Goal: Task Accomplishment & Management: Manage account settings

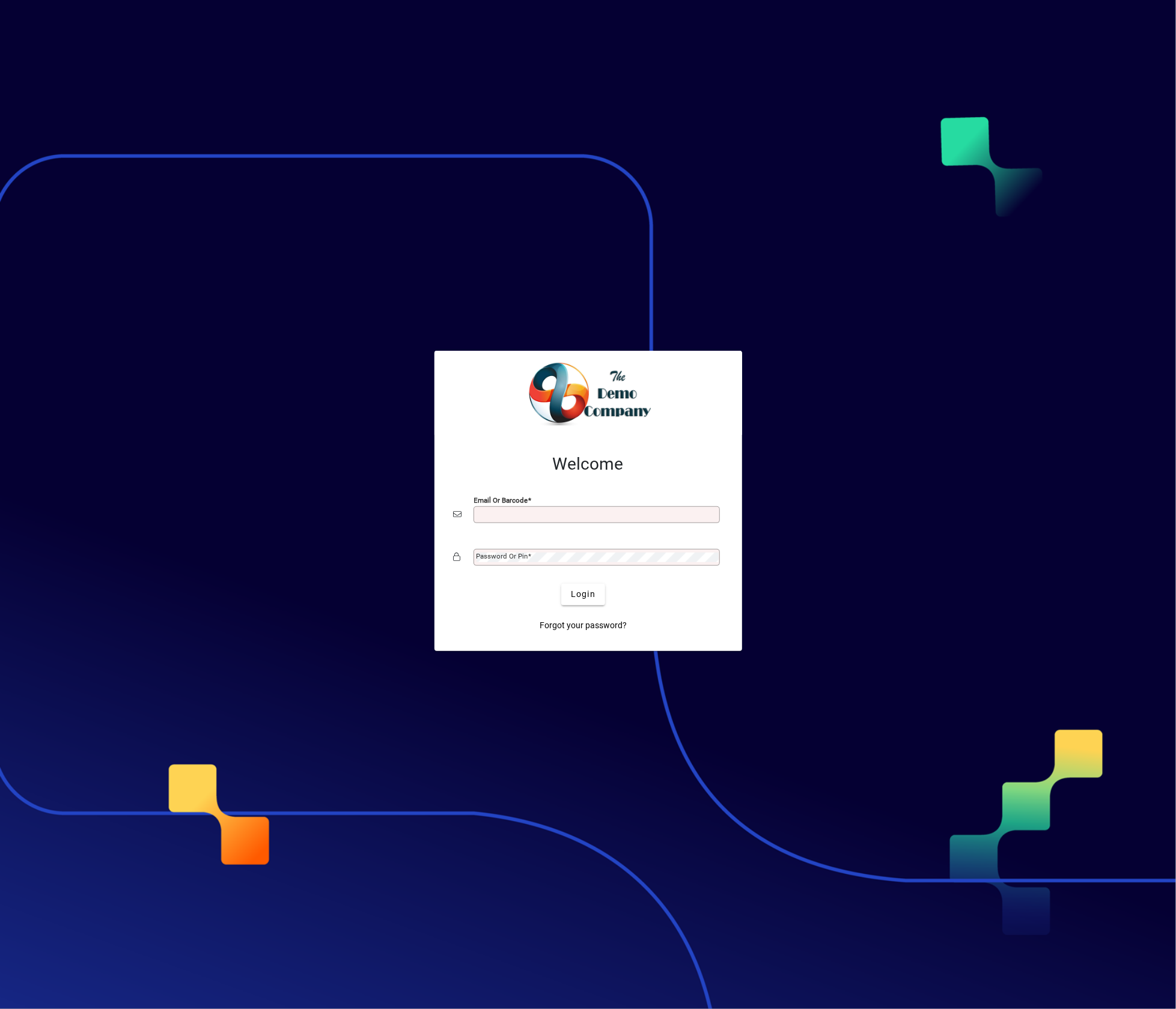
click at [582, 515] on input "Email or Barcode" at bounding box center [597, 514] width 242 height 9
type input "**********"
click at [539, 563] on div "Password or Pin" at bounding box center [596, 557] width 246 height 17
click at [561, 584] on button "Login" at bounding box center [583, 594] width 44 height 21
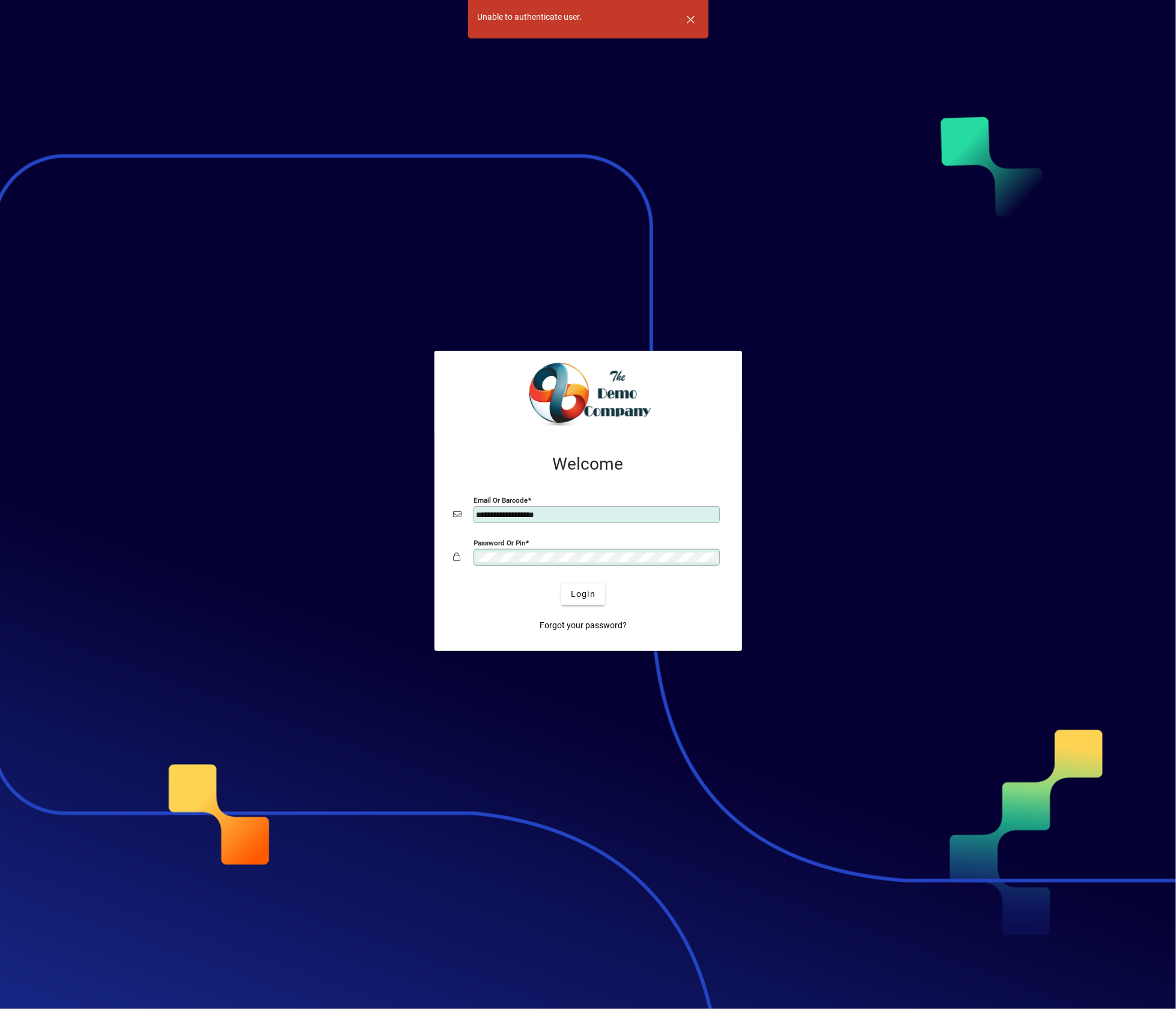
click at [290, 553] on app-login-layout "**********" at bounding box center [588, 504] width 1176 height 1009
click at [561, 584] on button "Login" at bounding box center [583, 594] width 44 height 21
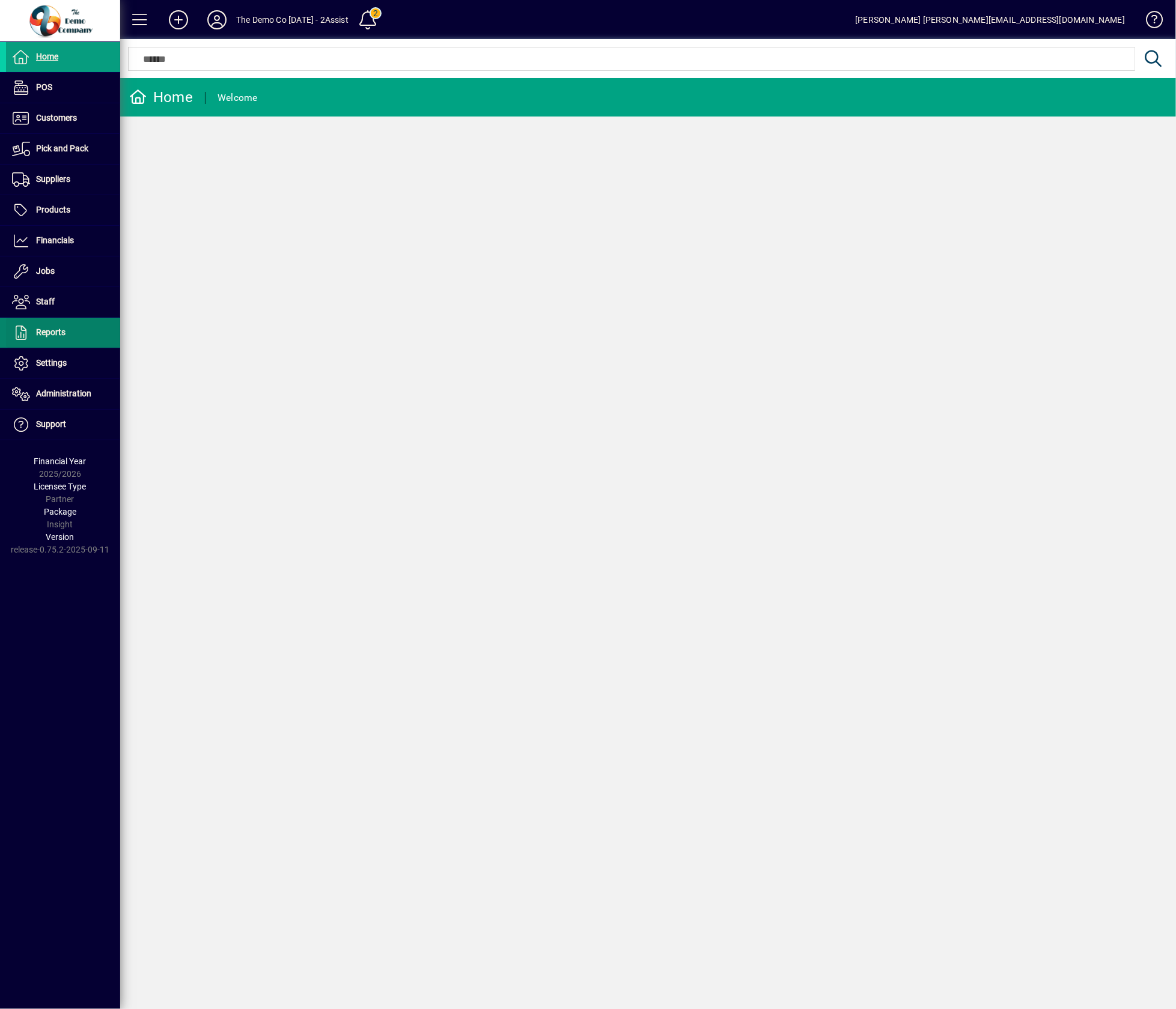
click at [65, 327] on span at bounding box center [64, 332] width 114 height 29
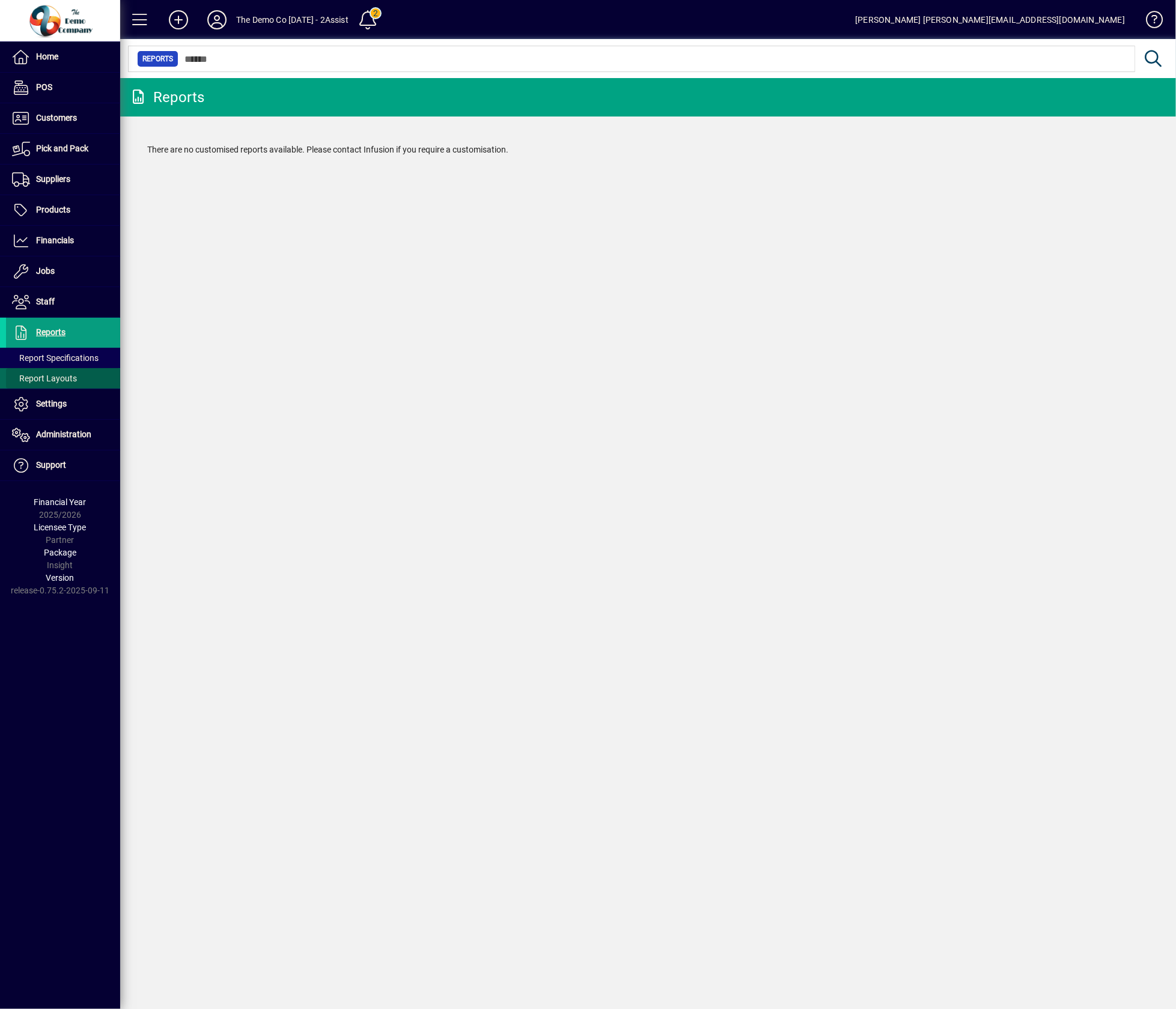
click at [56, 379] on span "Report Layouts" at bounding box center [44, 378] width 65 height 9
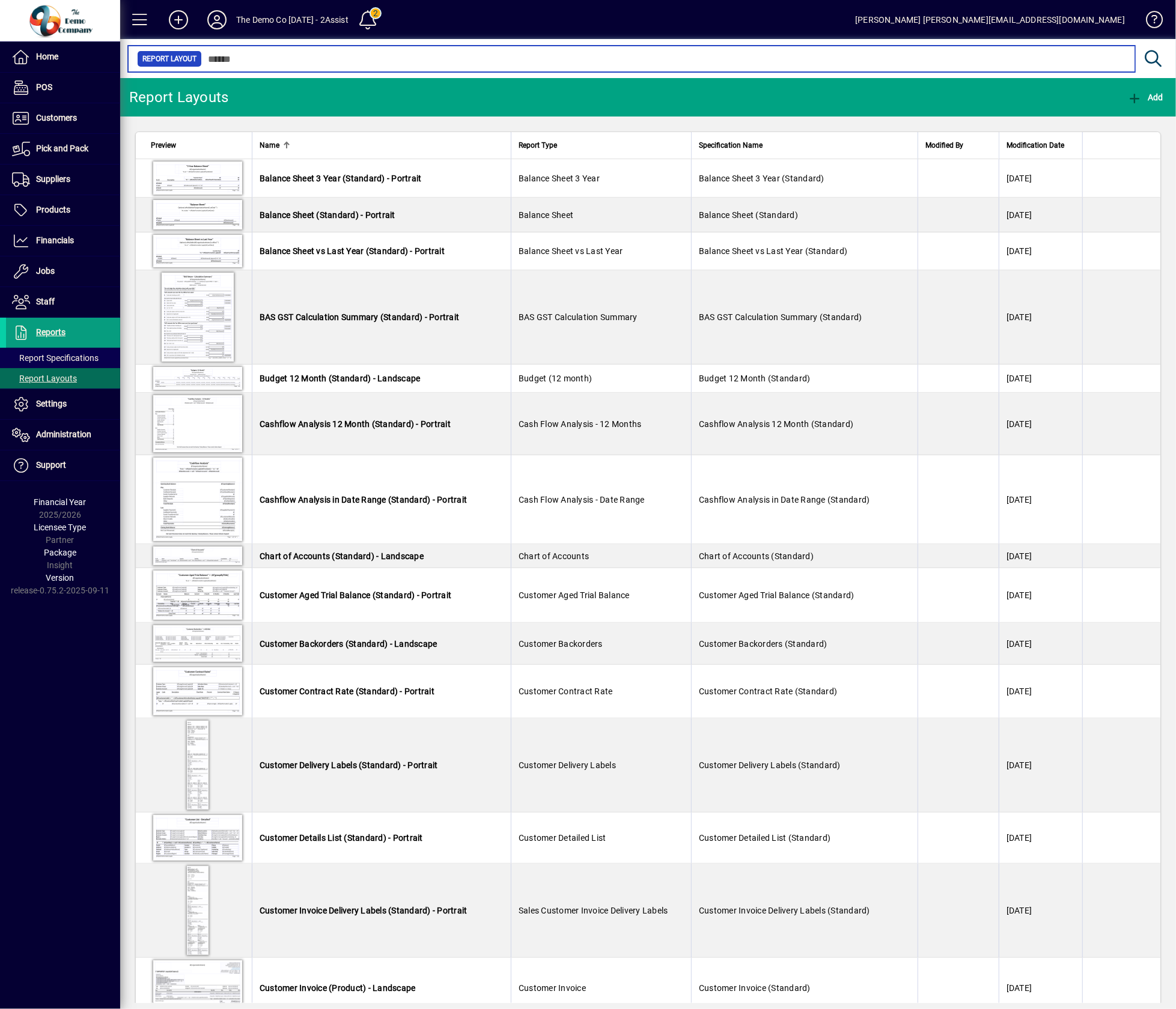
click at [587, 58] on input "text" at bounding box center [664, 59] width 923 height 17
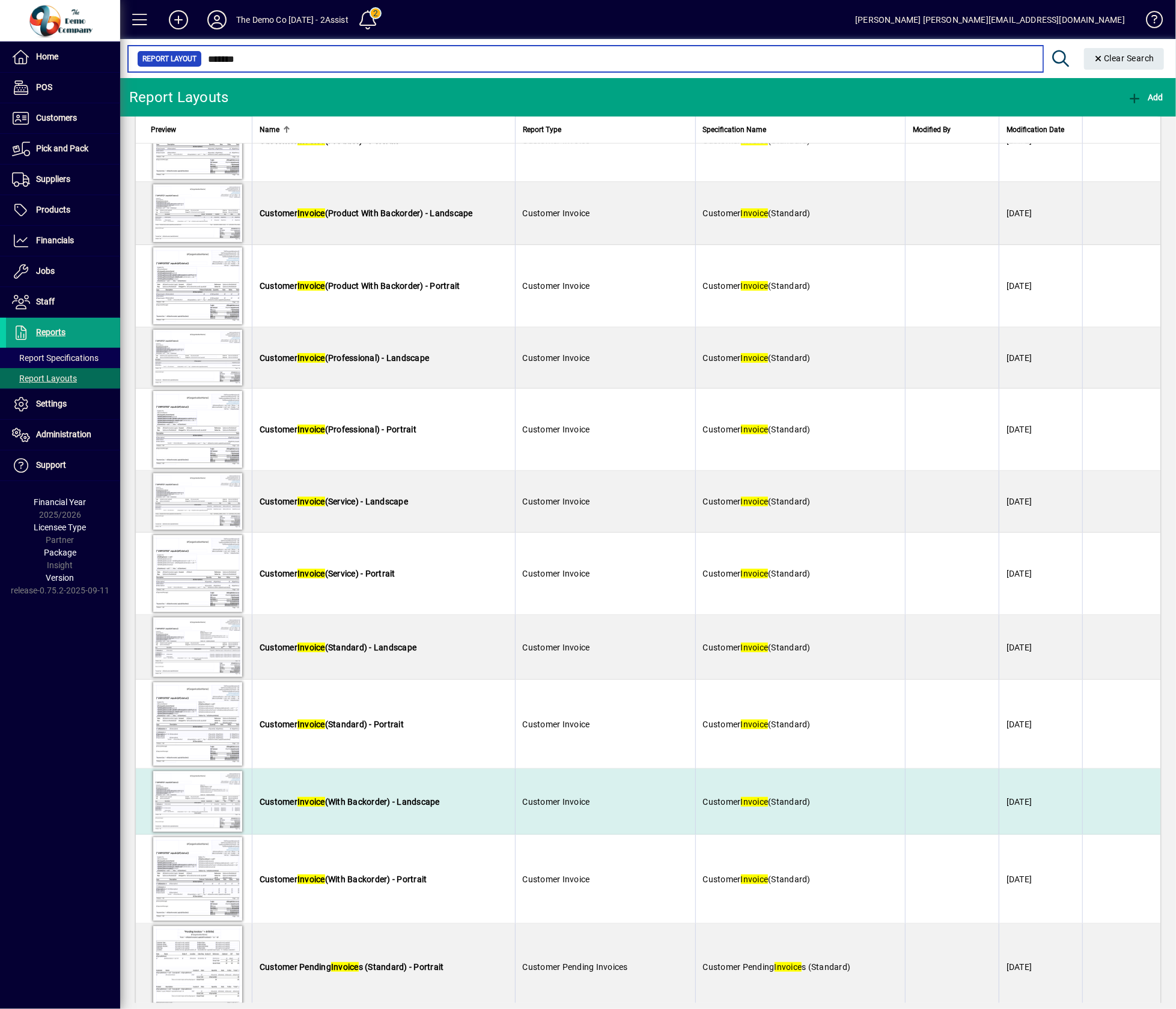
scroll to position [422, 0]
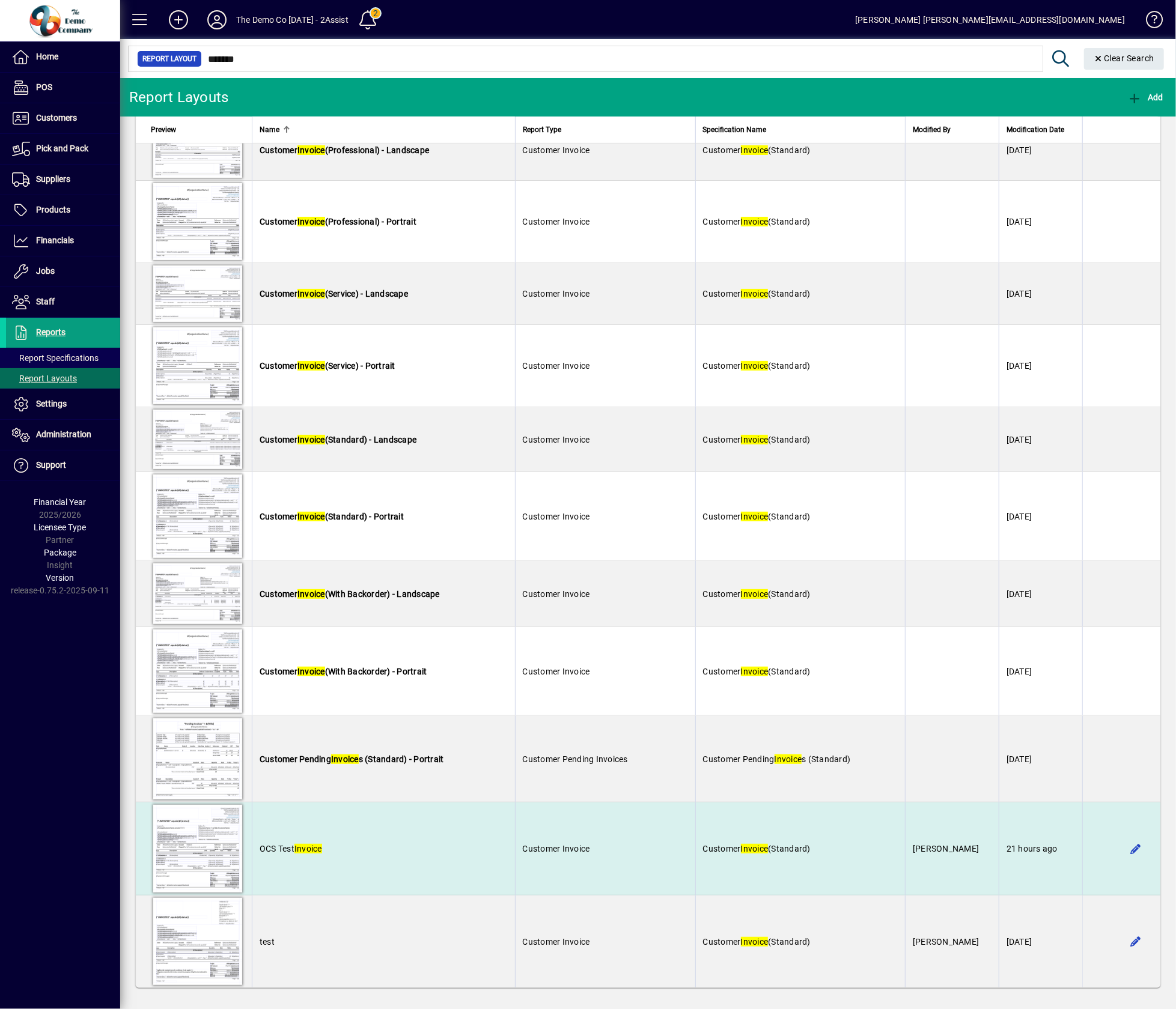
click at [476, 828] on td "OCS Test Invoice" at bounding box center [382, 849] width 263 height 93
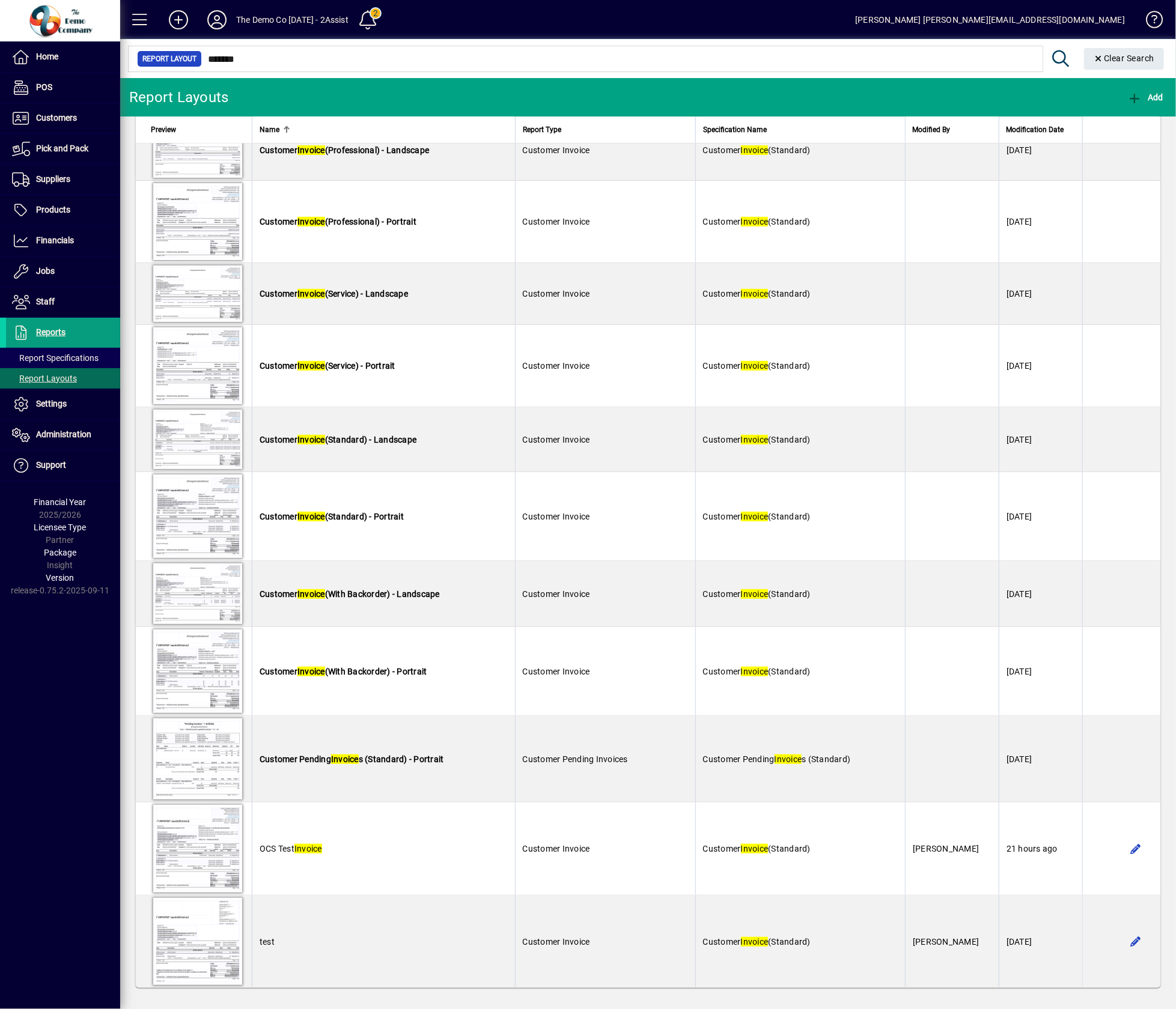
type input "******"
click at [51, 320] on span at bounding box center [64, 332] width 114 height 29
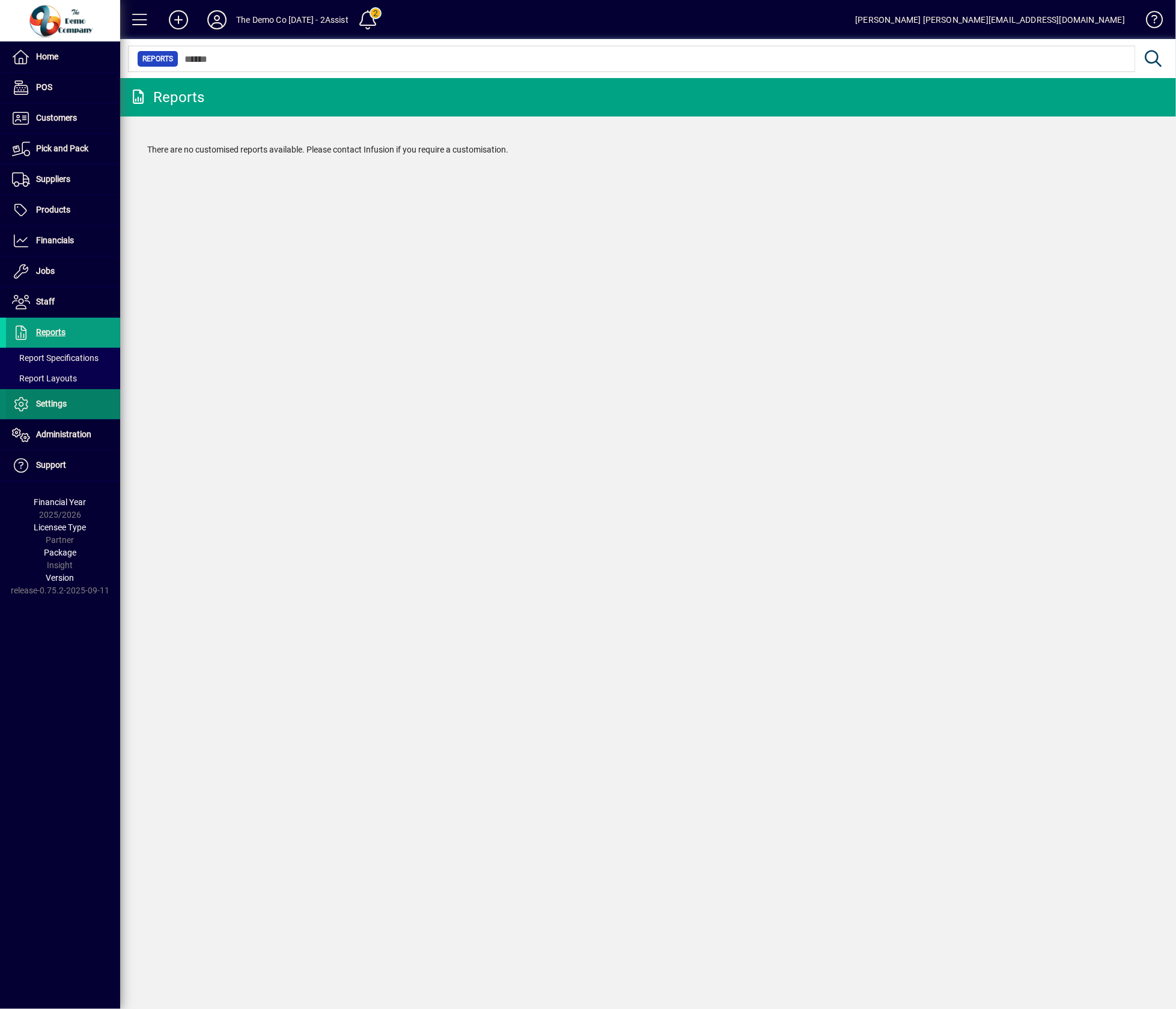
click at [39, 411] on span "Settings" at bounding box center [37, 405] width 61 height 15
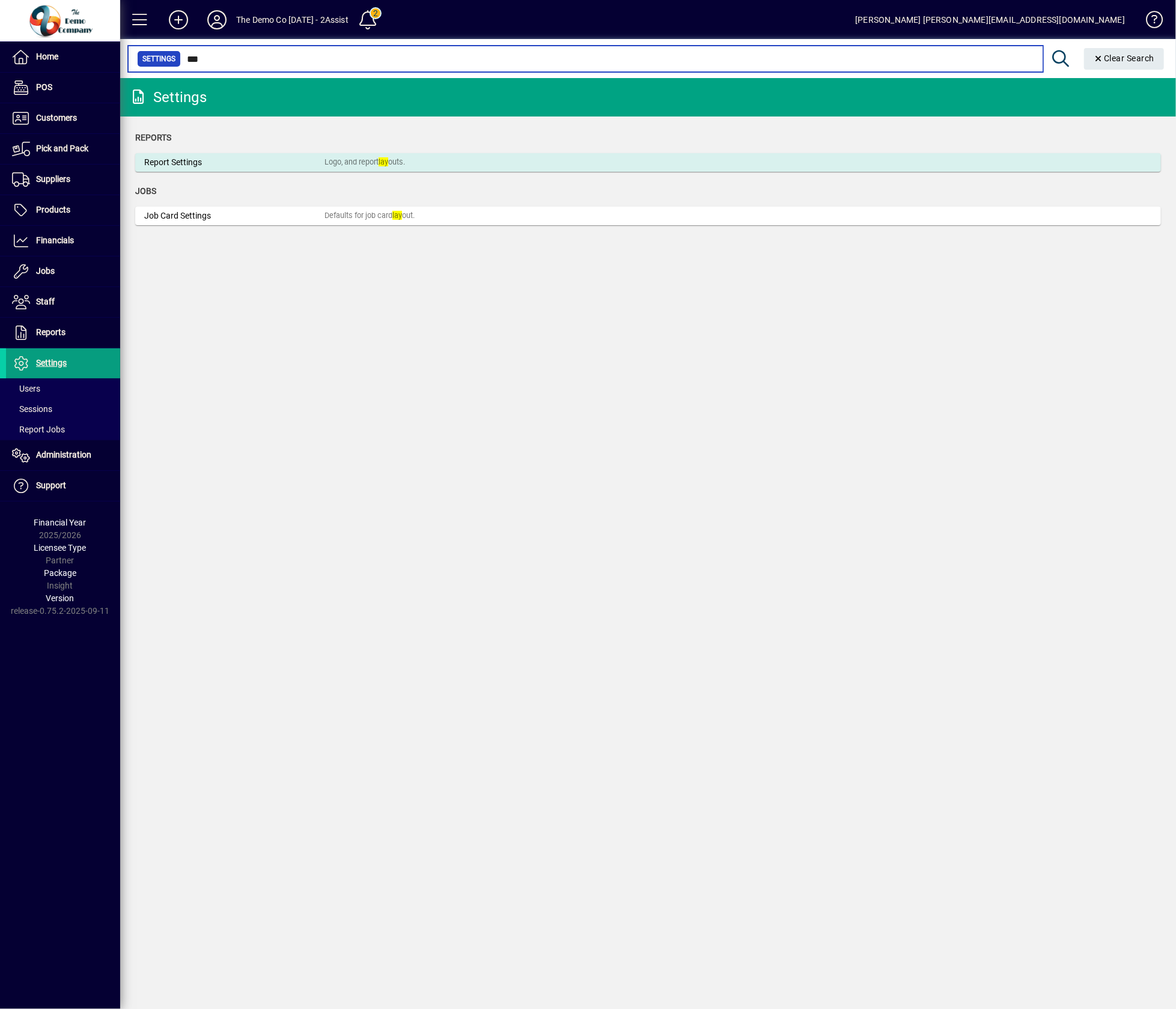
type input "***"
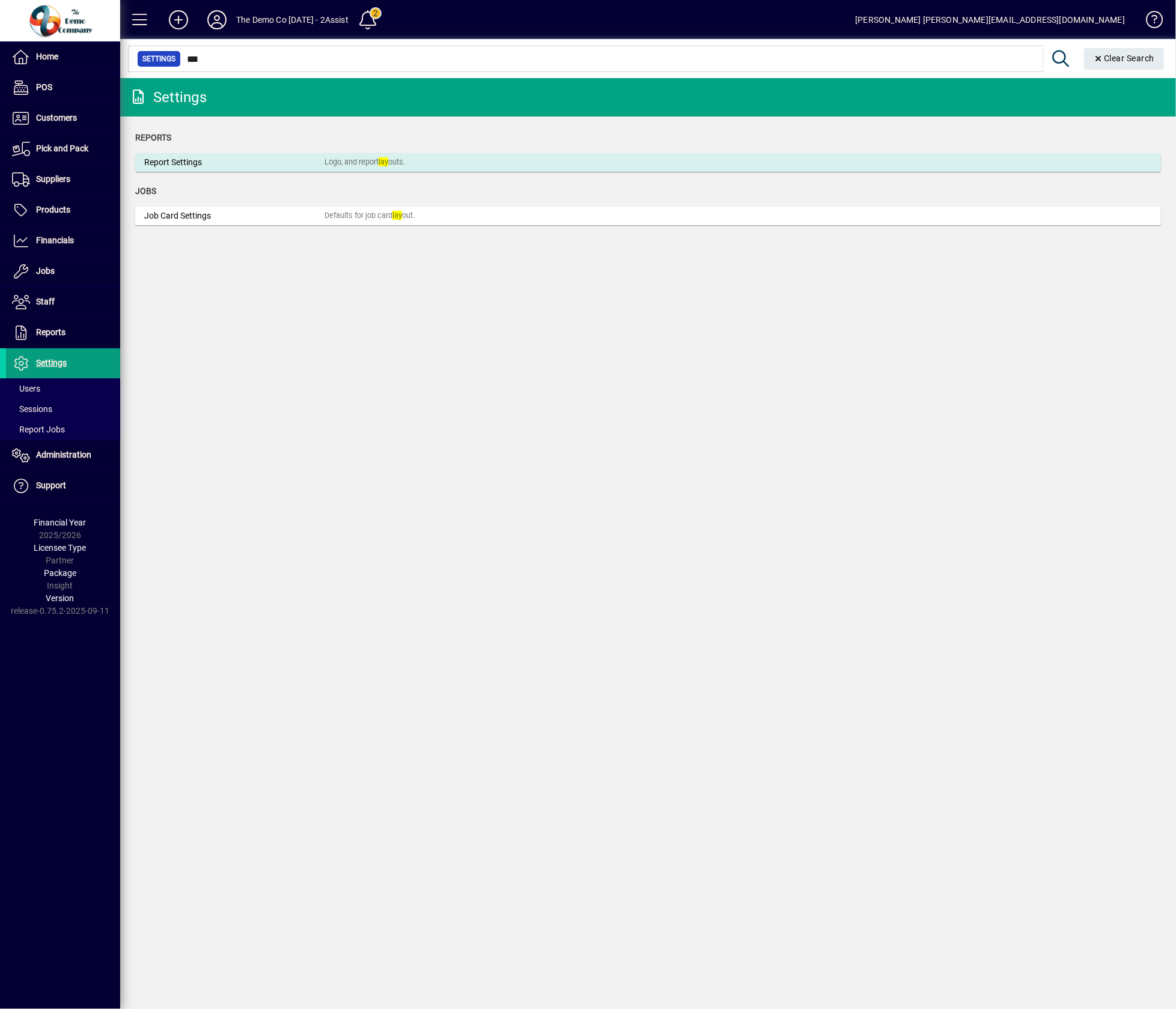
click at [401, 159] on div "Logo, and report lay outs." at bounding box center [364, 162] width 80 height 11
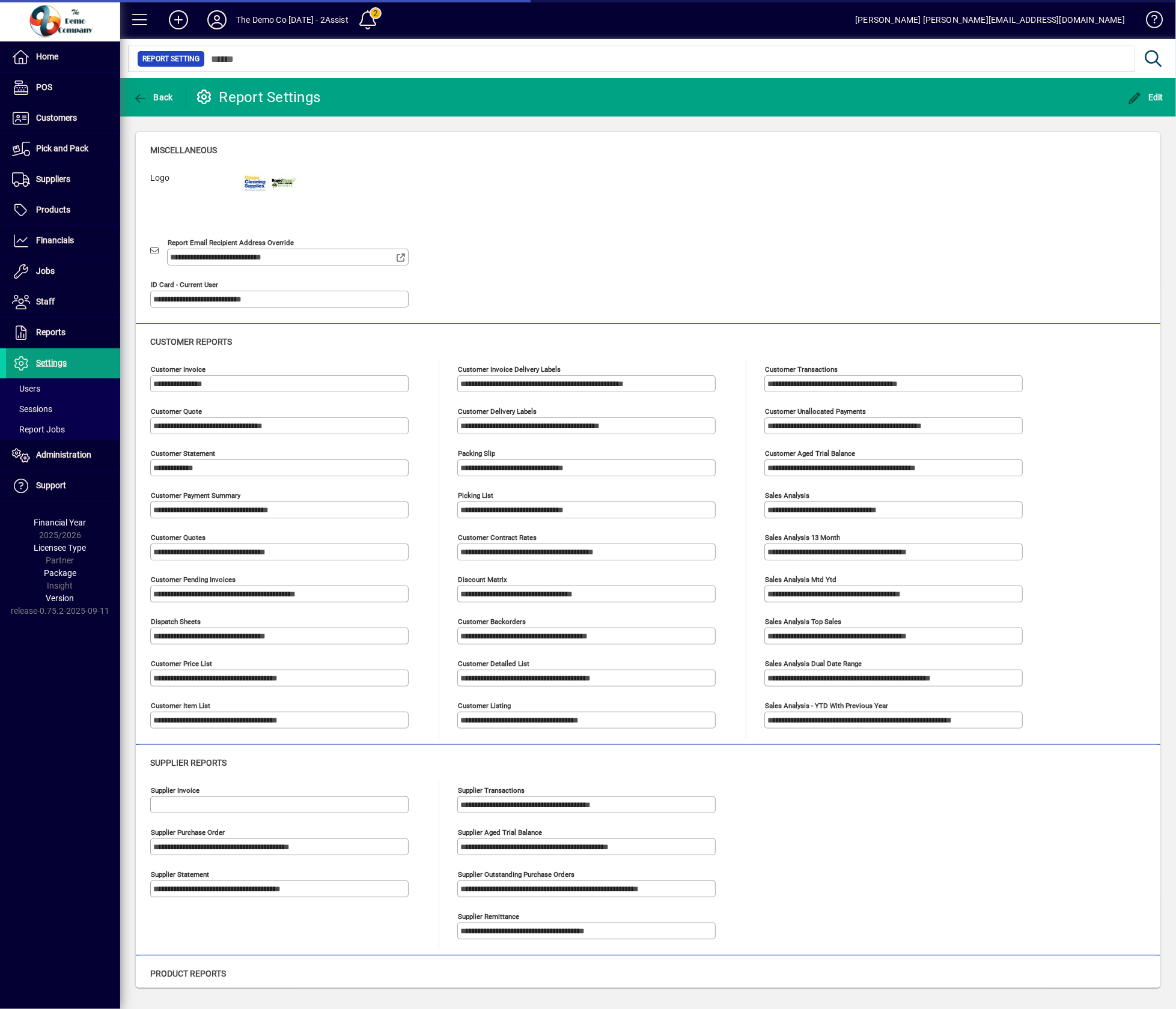
type input "**********"
click at [1152, 109] on span "button" at bounding box center [1146, 97] width 42 height 29
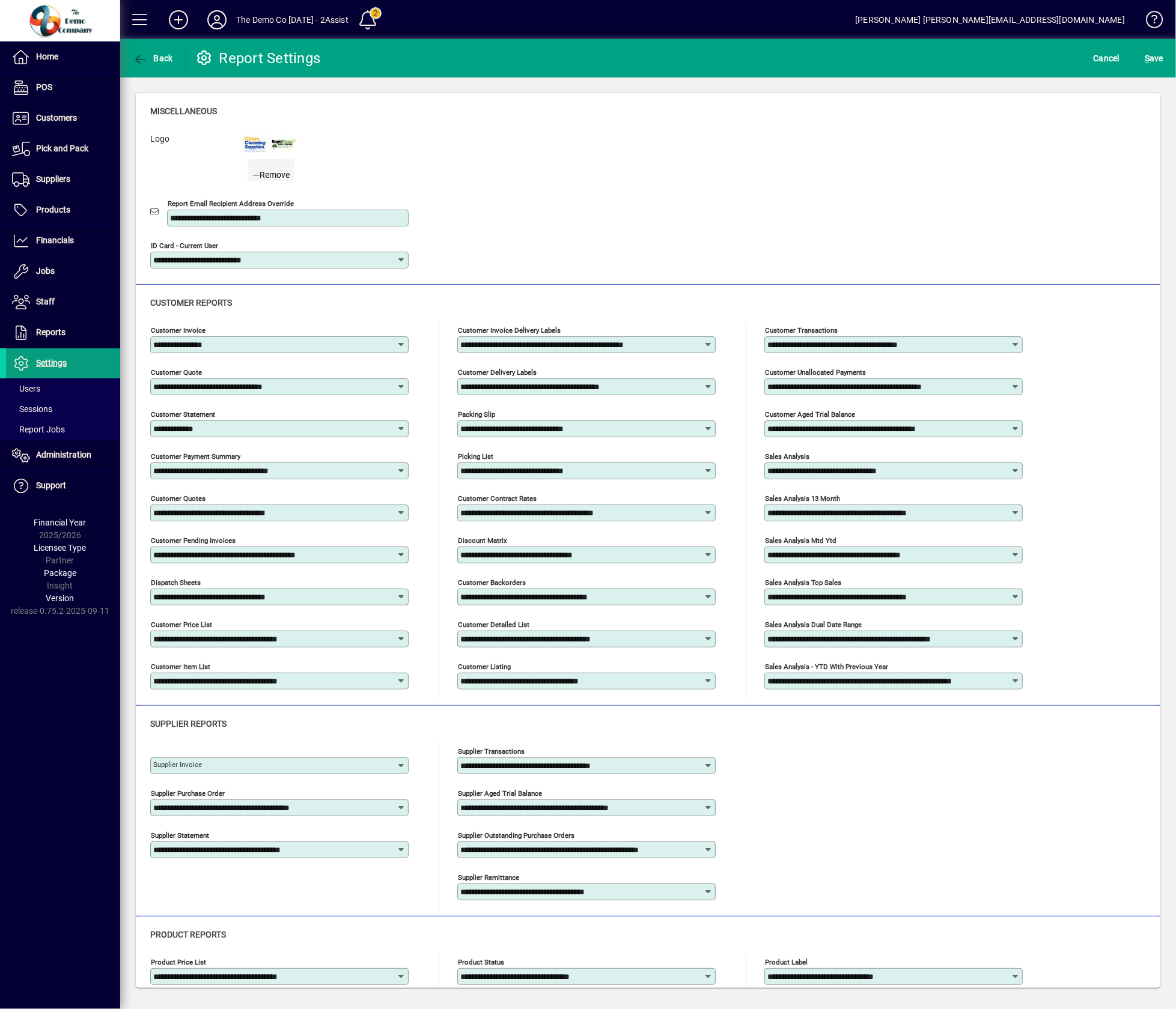
click at [268, 181] on span "Remove" at bounding box center [271, 175] width 37 height 13
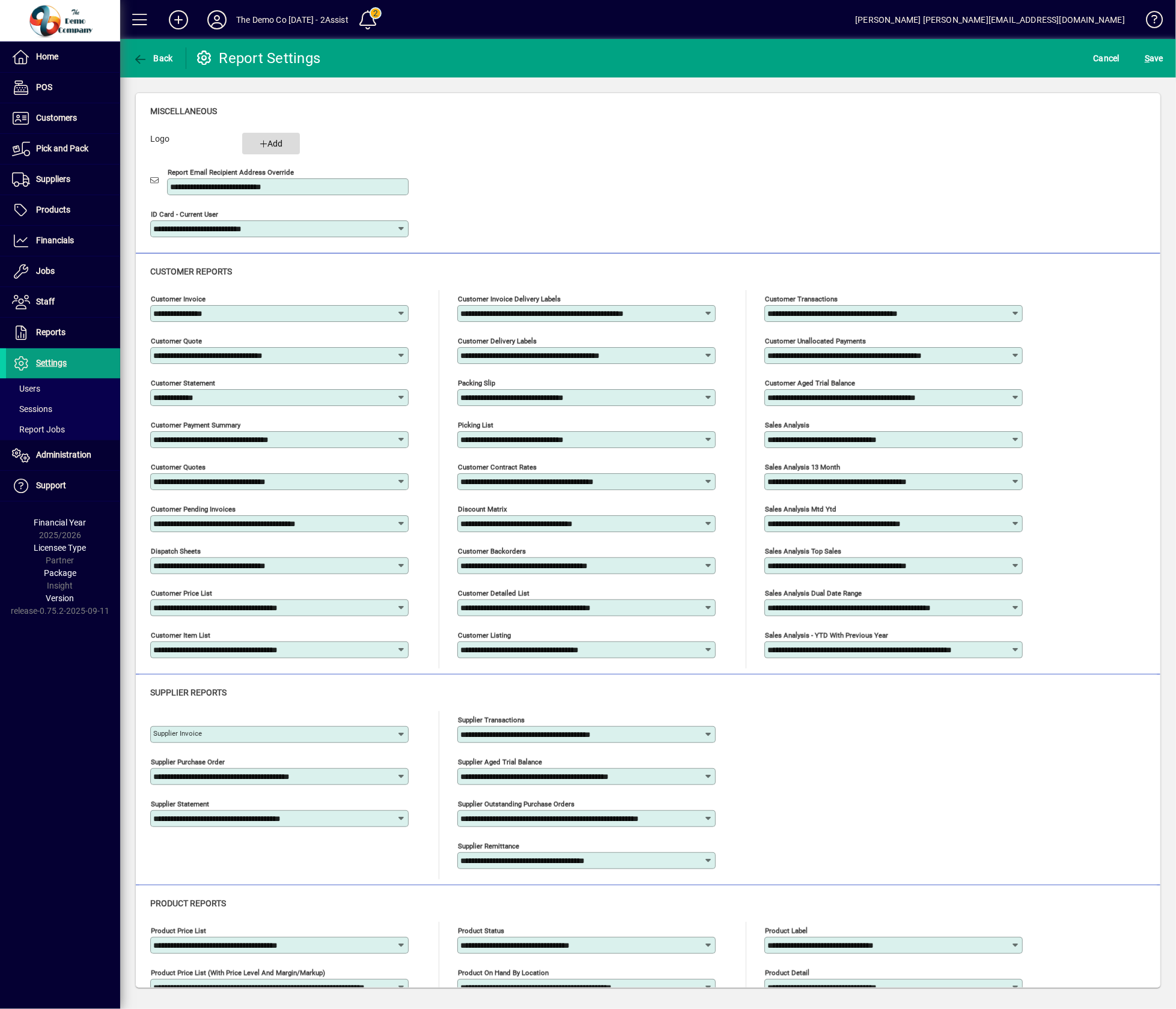
click at [265, 147] on icon "button" at bounding box center [264, 144] width 7 height 8
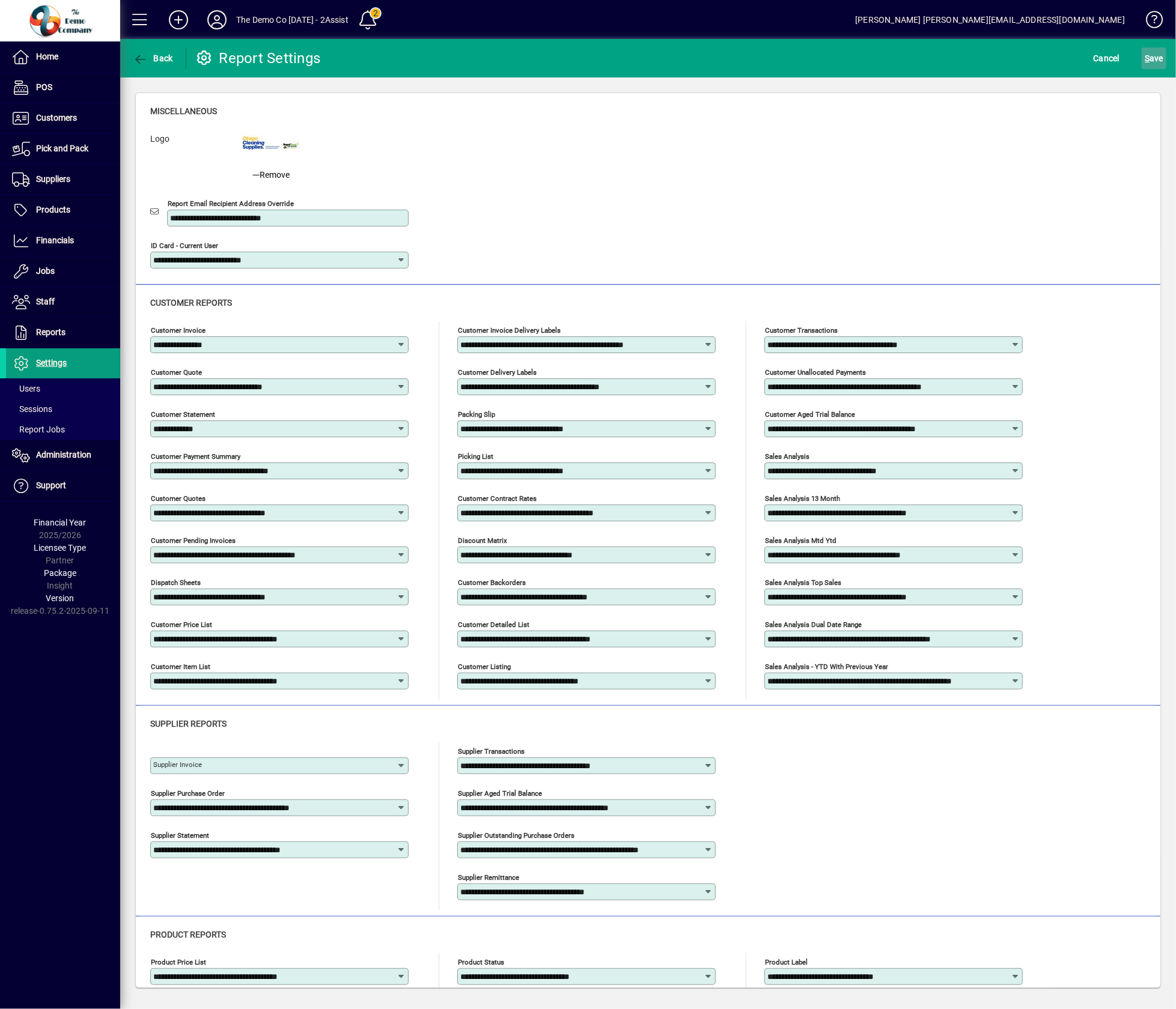
click at [1156, 56] on span "S ave" at bounding box center [1154, 58] width 18 height 19
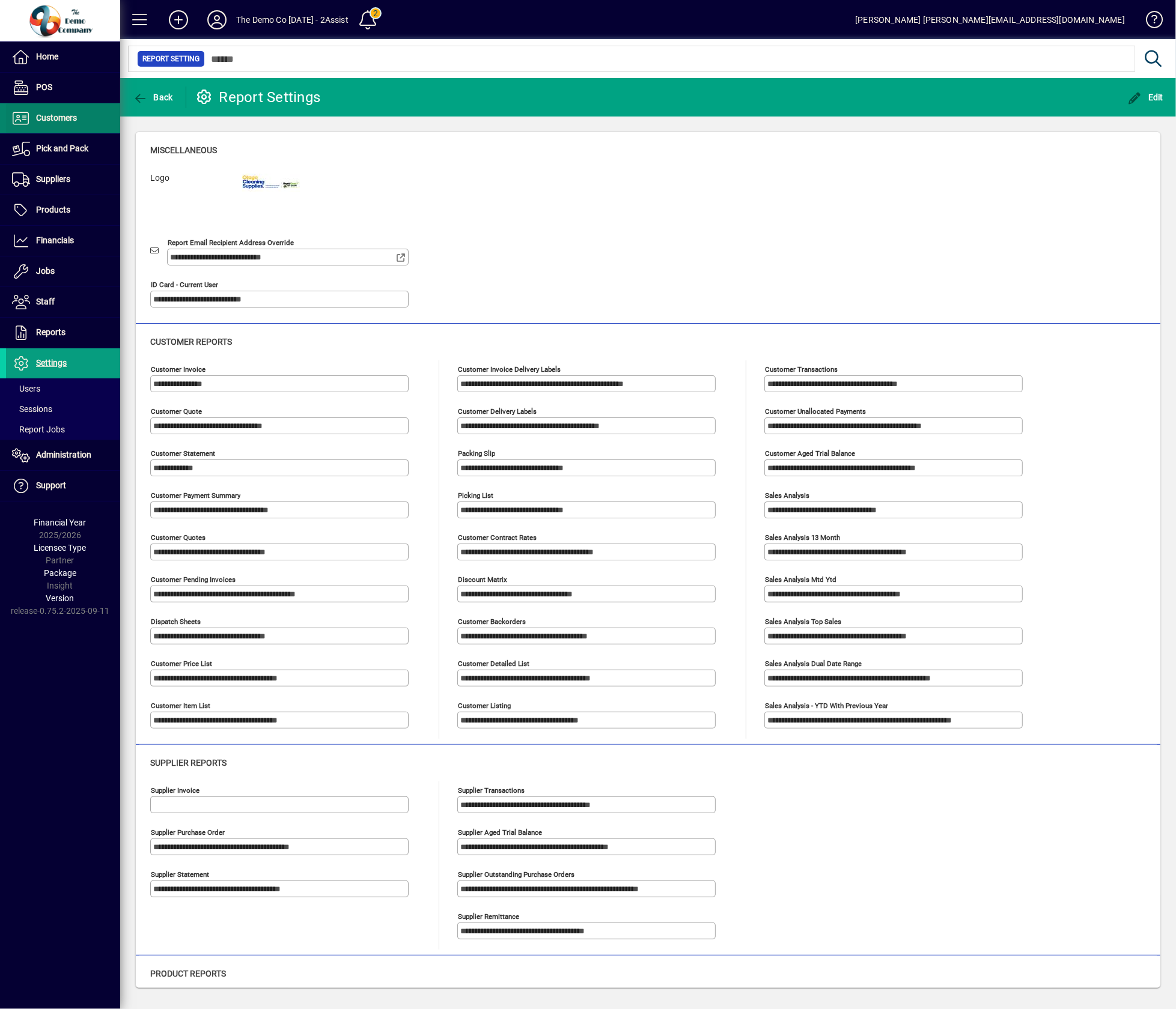
click at [72, 117] on span "Customers" at bounding box center [56, 118] width 41 height 9
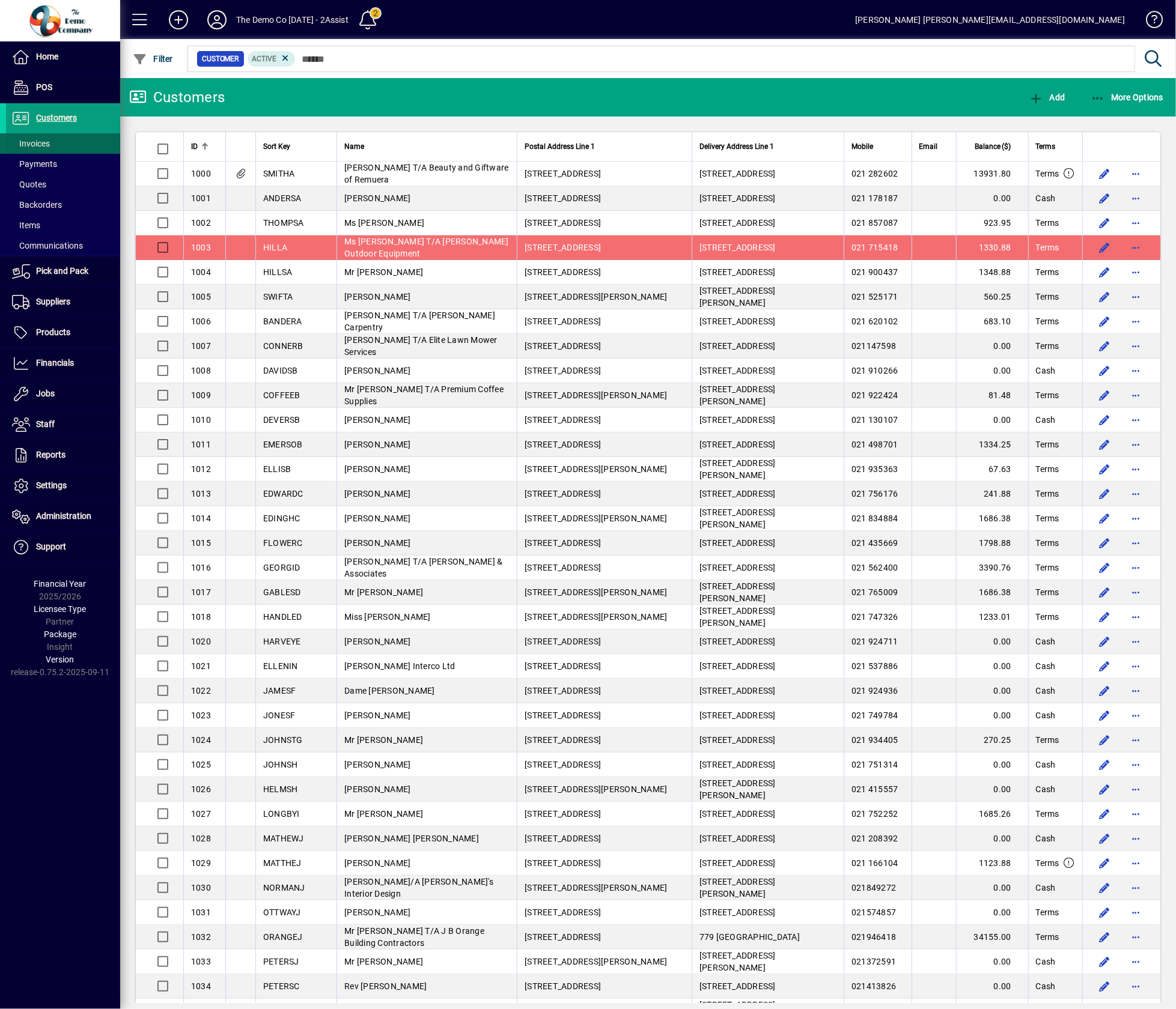
click at [63, 145] on span at bounding box center [64, 143] width 114 height 29
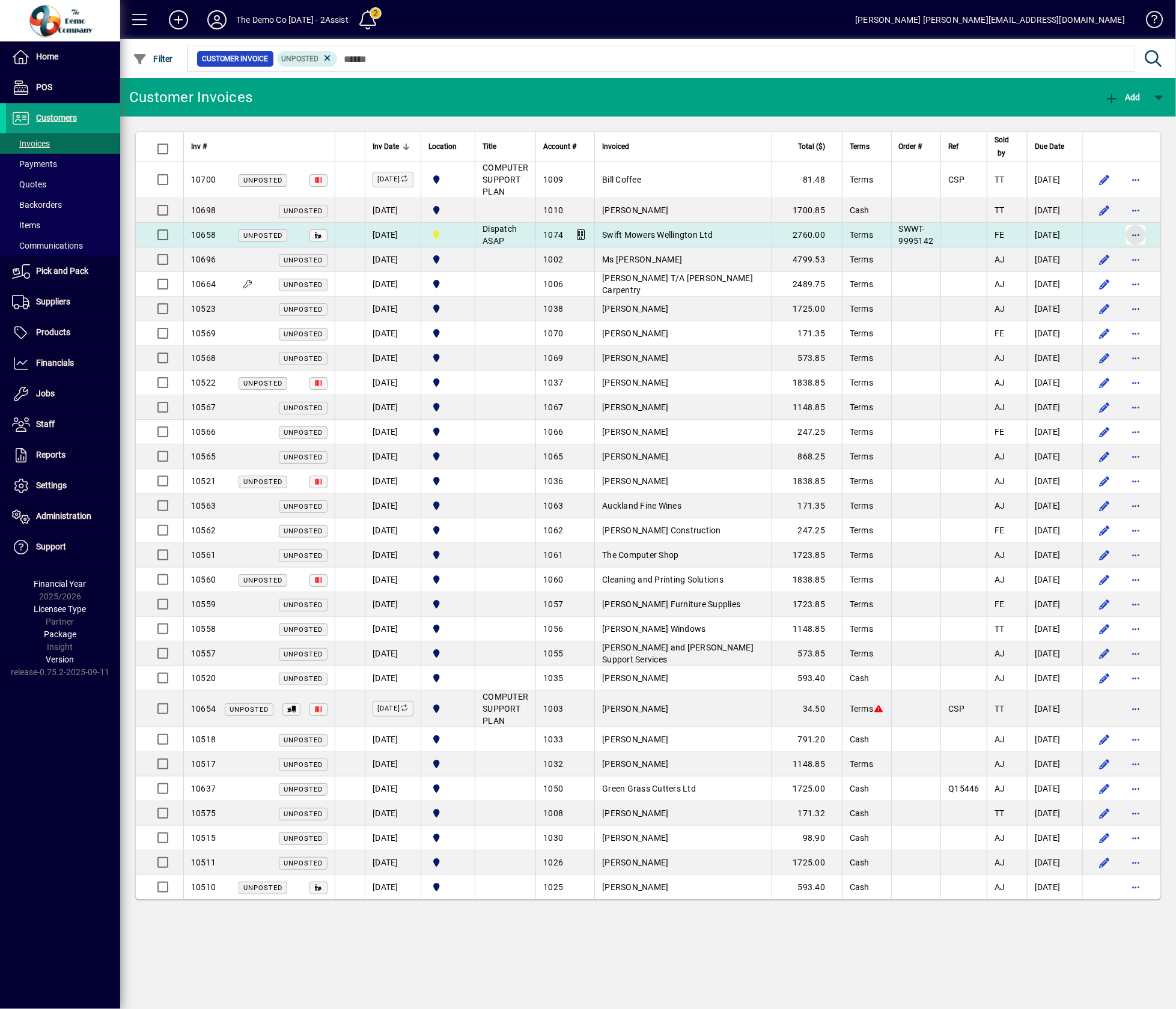
click at [1145, 221] on span "button" at bounding box center [1135, 234] width 29 height 29
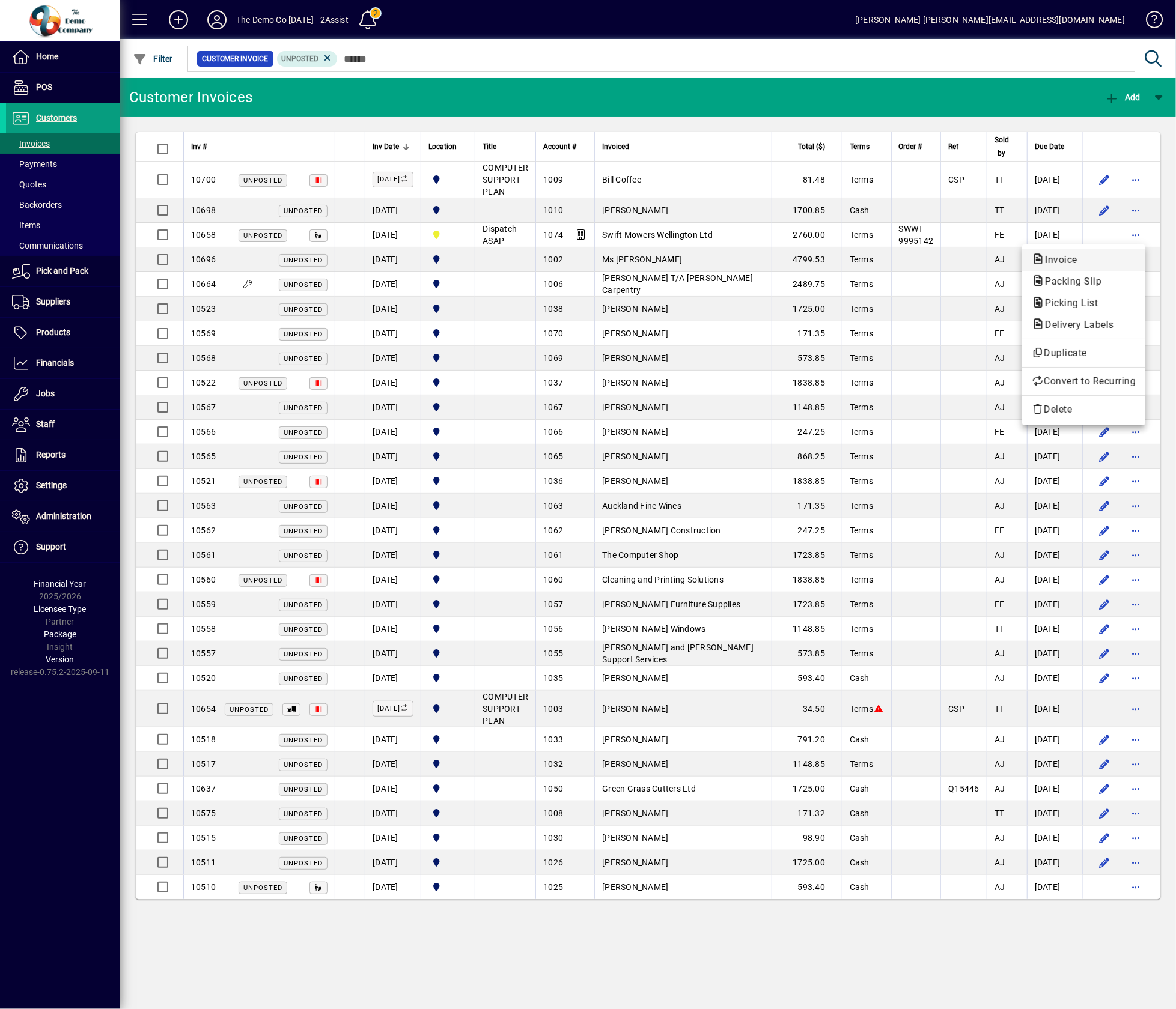
click at [1113, 255] on span "Invoice" at bounding box center [1083, 260] width 104 height 15
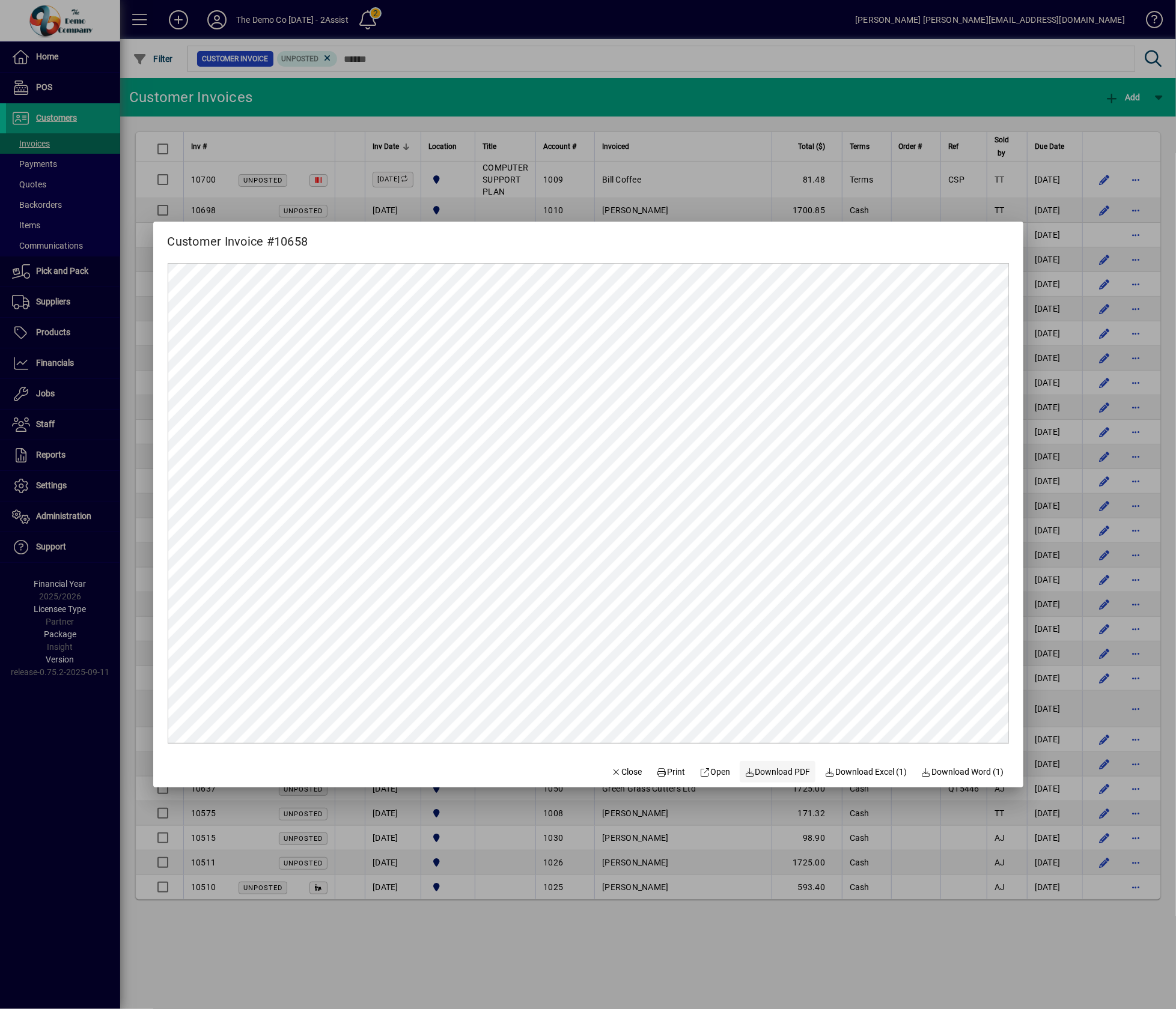
click at [789, 776] on span "Download PDF" at bounding box center [778, 772] width 66 height 13
click at [611, 771] on icon "button" at bounding box center [617, 772] width 11 height 8
